Goal: Task Accomplishment & Management: Manage account settings

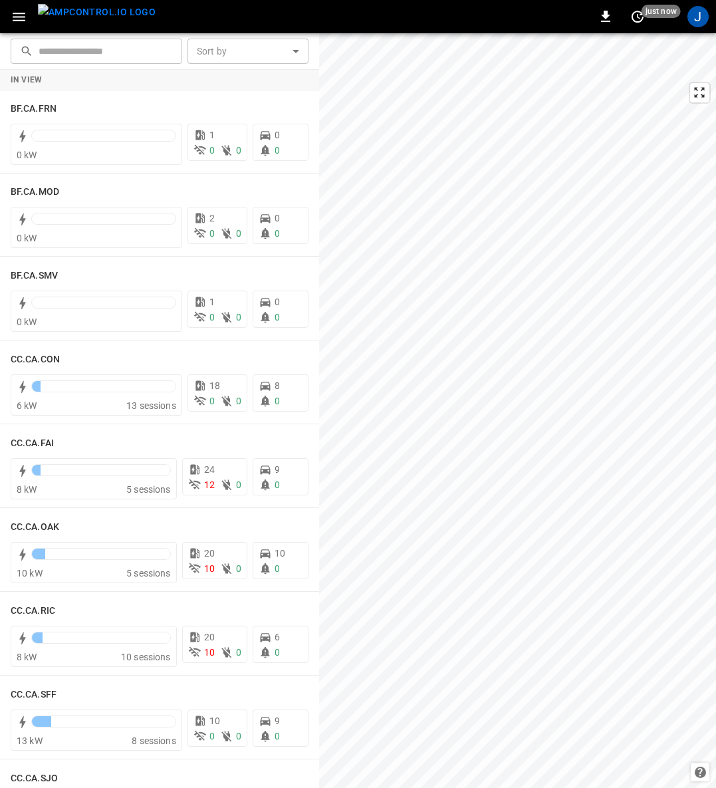
click at [21, 14] on icon "button" at bounding box center [19, 17] width 17 height 17
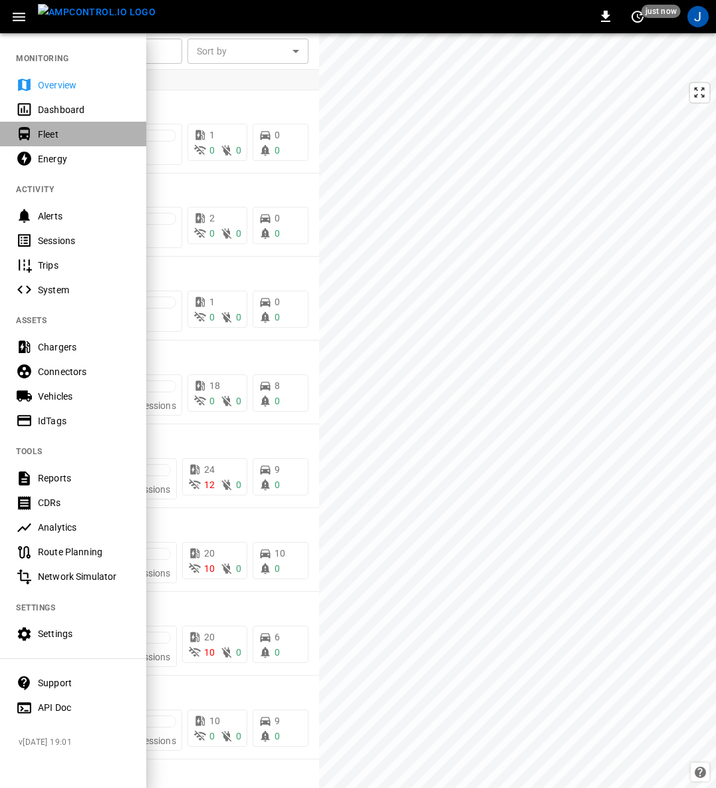
click at [57, 134] on div "Fleet" at bounding box center [84, 134] width 92 height 13
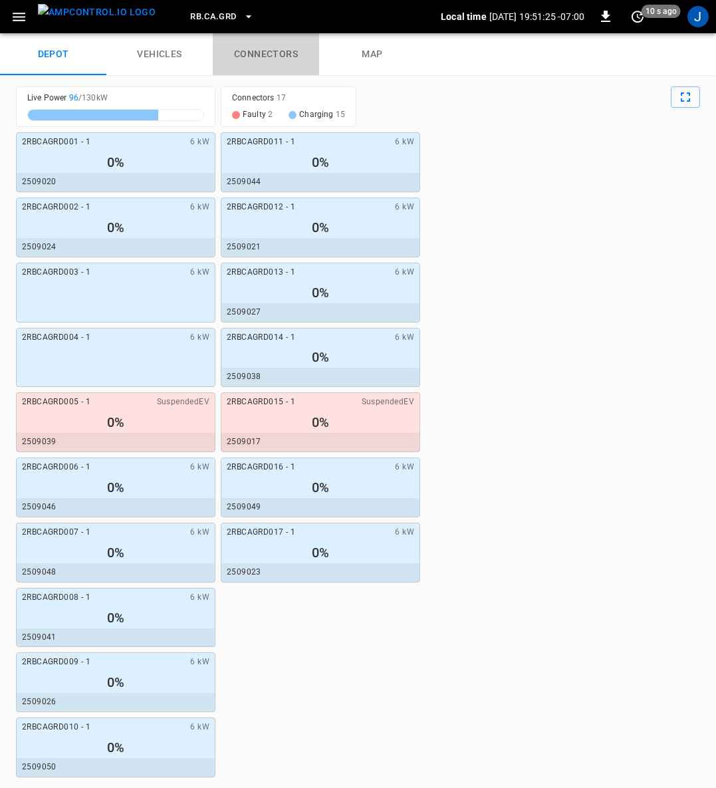
click at [261, 44] on link "connectors" at bounding box center [266, 54] width 106 height 43
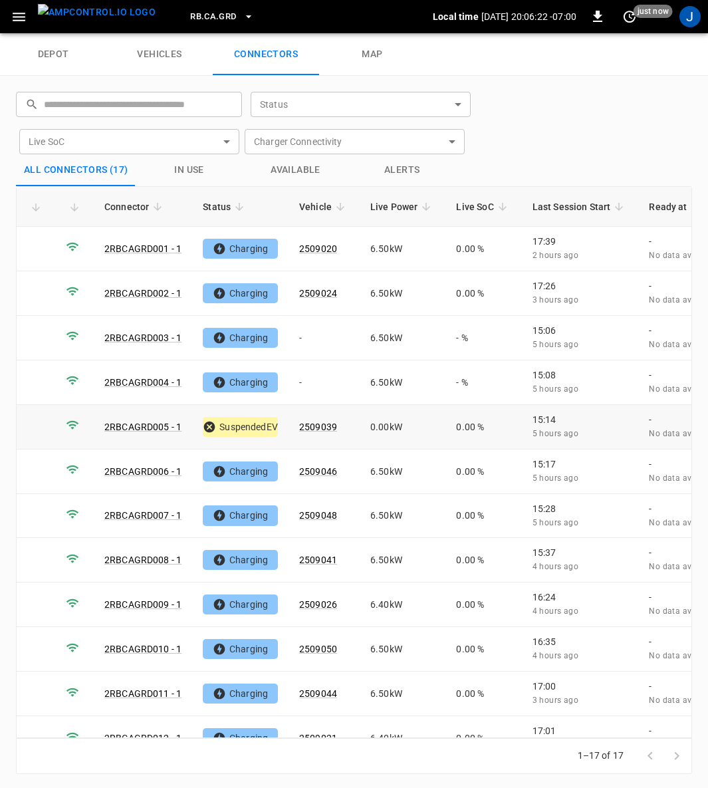
click at [131, 422] on link "2RBCAGRD005 - 1" at bounding box center [142, 427] width 77 height 11
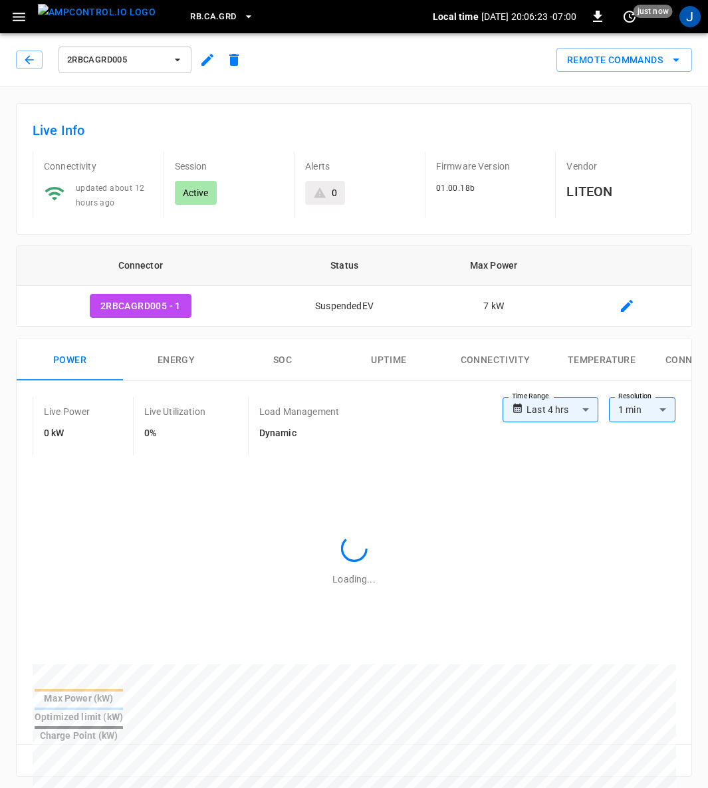
type input "**********"
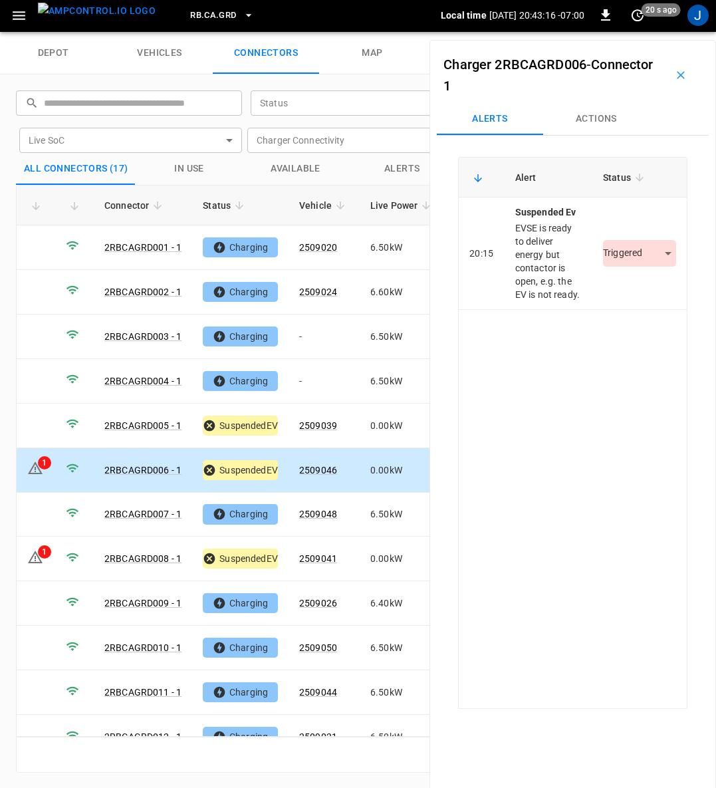
click at [648, 32] on body "RB.CA.GRD Local time [DATE] 20:43:16 -07:00 0 20 s ago J depot vehicles connect…" at bounding box center [358, 15] width 716 height 33
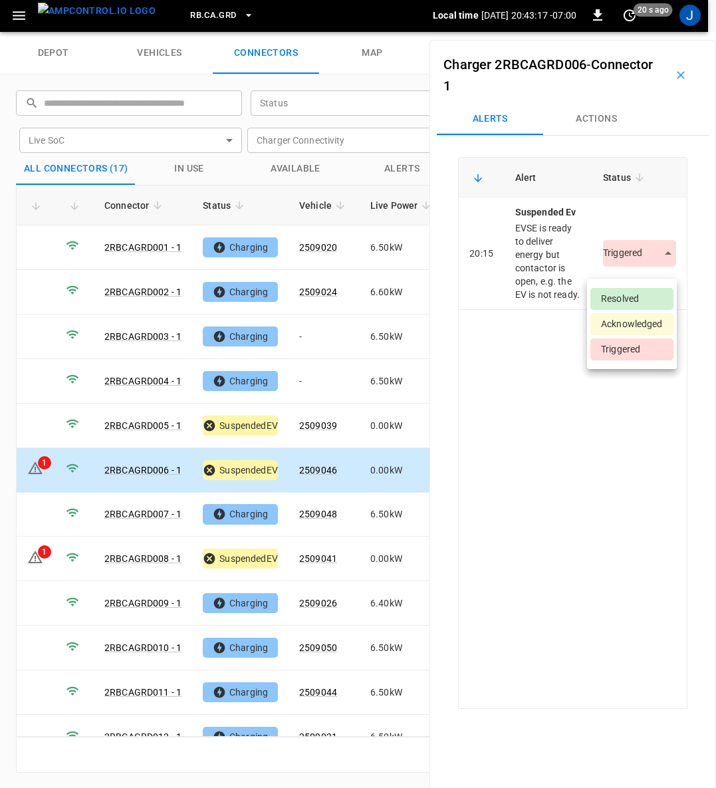
click at [634, 297] on li "Resolved" at bounding box center [632, 299] width 83 height 22
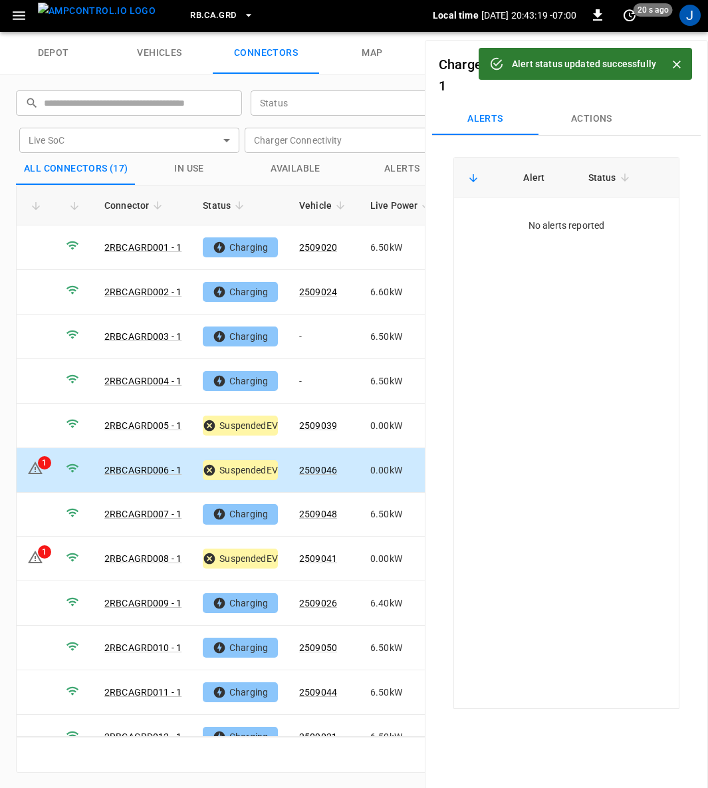
click at [675, 63] on icon "Close" at bounding box center [677, 65] width 8 height 8
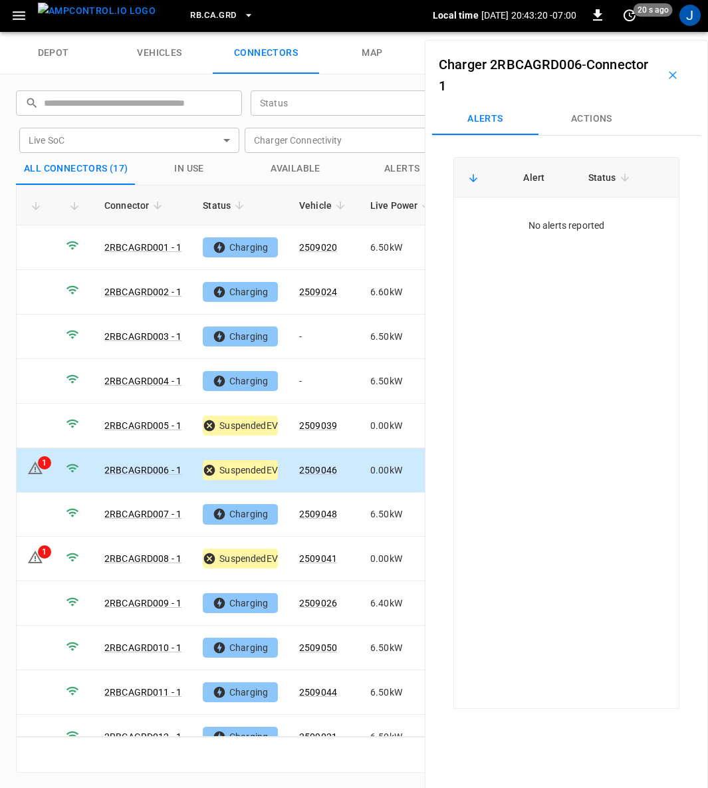
click at [669, 74] on icon "button" at bounding box center [672, 75] width 13 height 13
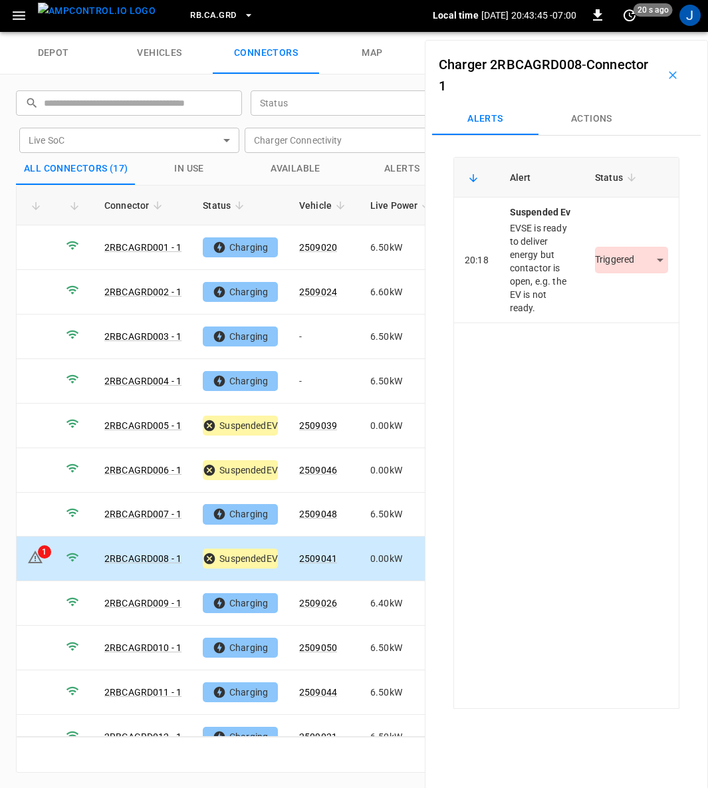
click at [650, 32] on body "RB.CA.GRD Local time [DATE] 20:43:45 -07:00 0 20 s ago J depot vehicles connect…" at bounding box center [354, 15] width 708 height 33
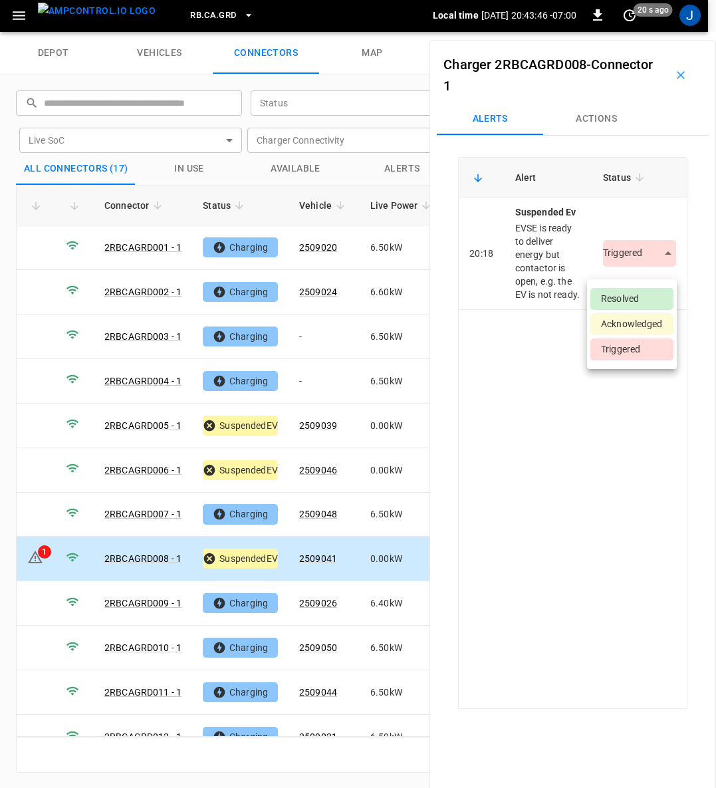
click at [639, 295] on li "Resolved" at bounding box center [632, 299] width 83 height 22
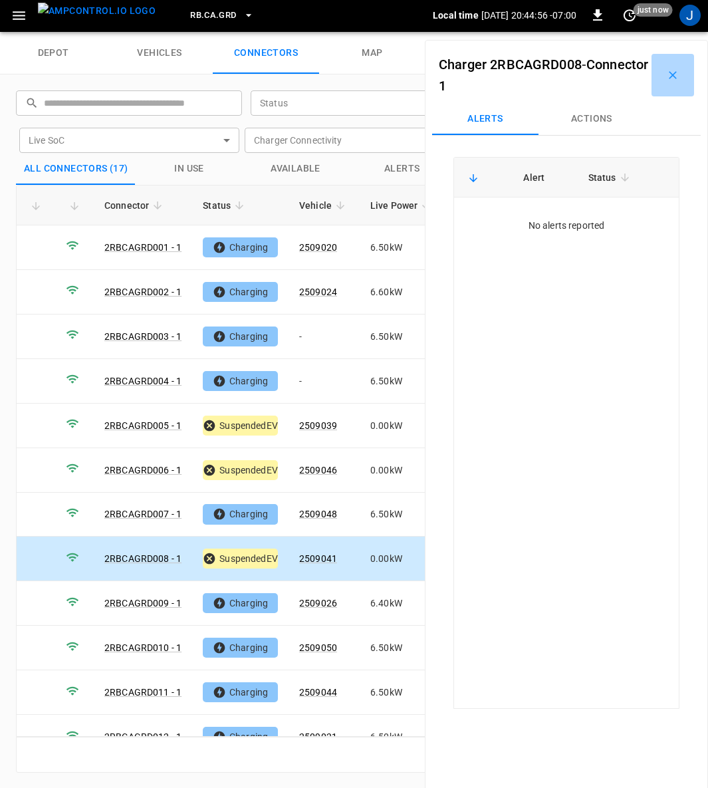
click at [666, 76] on icon "button" at bounding box center [672, 75] width 13 height 13
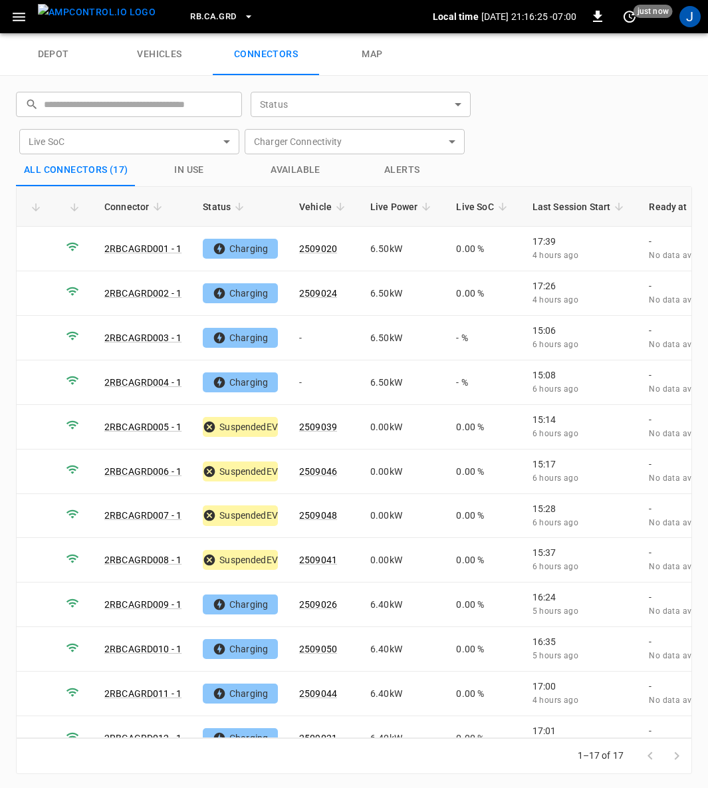
scroll to position [1, 0]
